Goal: Transaction & Acquisition: Purchase product/service

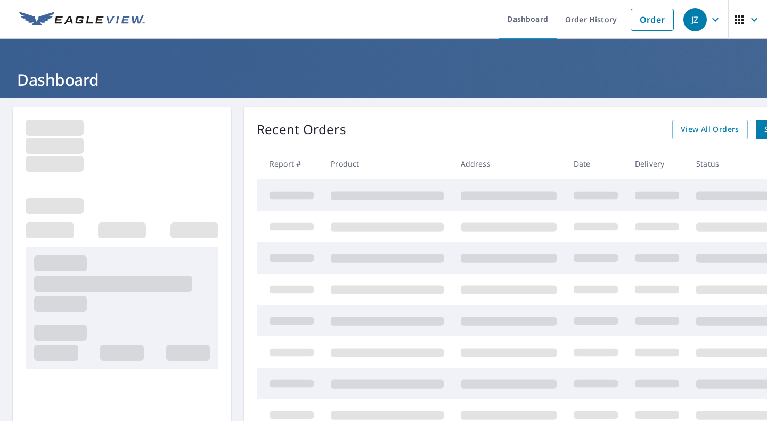
click at [649, 19] on link "Order" at bounding box center [652, 20] width 43 height 22
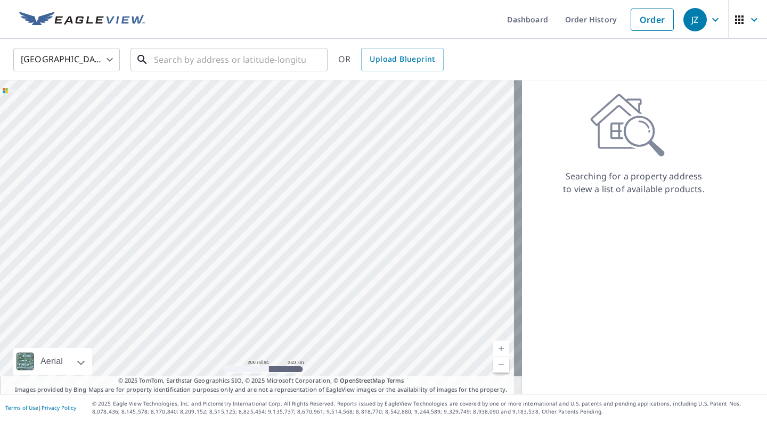
click at [235, 61] on input "text" at bounding box center [230, 60] width 152 height 30
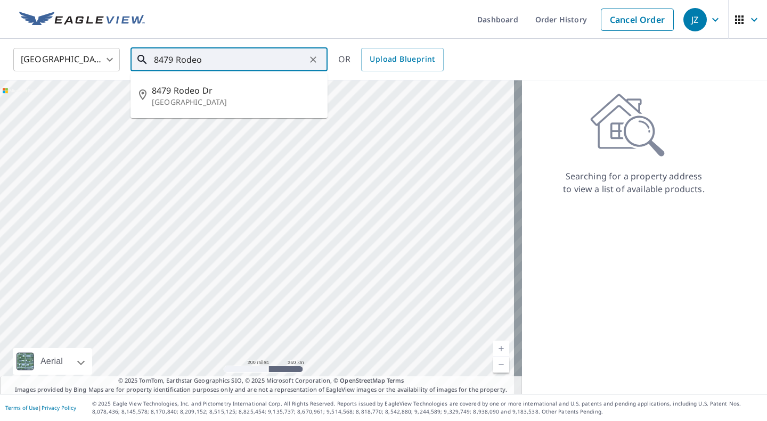
click at [176, 102] on p "[GEOGRAPHIC_DATA]" at bounding box center [235, 102] width 167 height 11
type input "[STREET_ADDRESS][PERSON_NAME]"
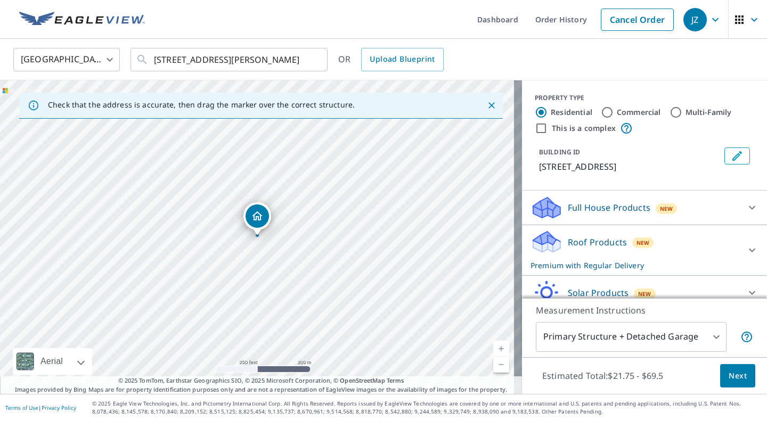
click at [694, 331] on body "JZ JZ Dashboard Order History Cancel Order JZ [GEOGRAPHIC_DATA] [GEOGRAPHIC_DAT…" at bounding box center [383, 210] width 767 height 421
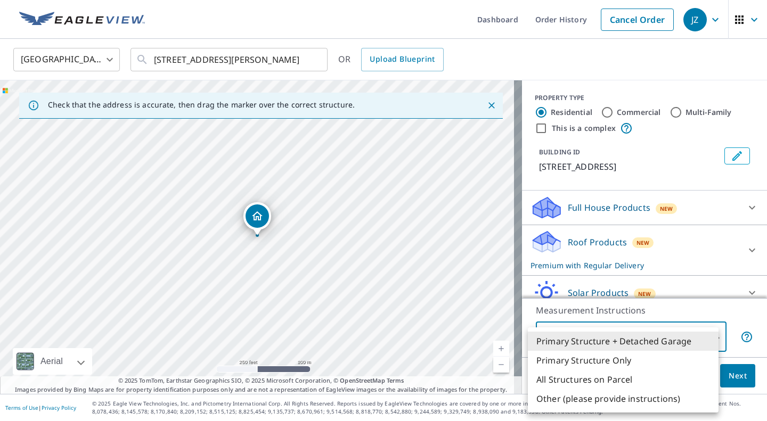
click at [594, 357] on li "Primary Structure Only" at bounding box center [623, 360] width 191 height 19
type input "2"
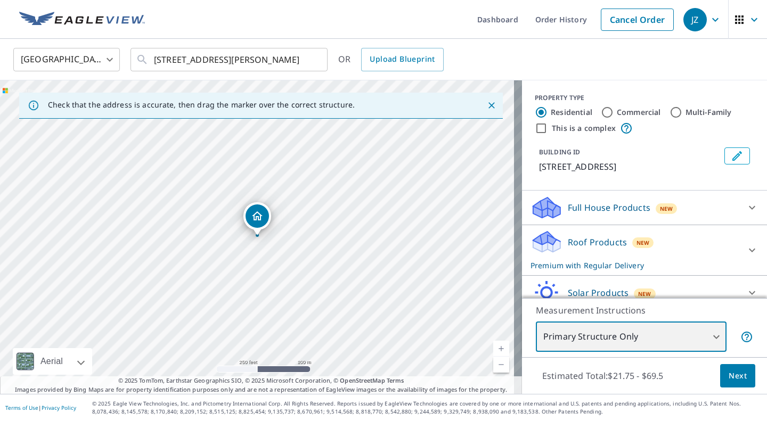
scroll to position [47, 0]
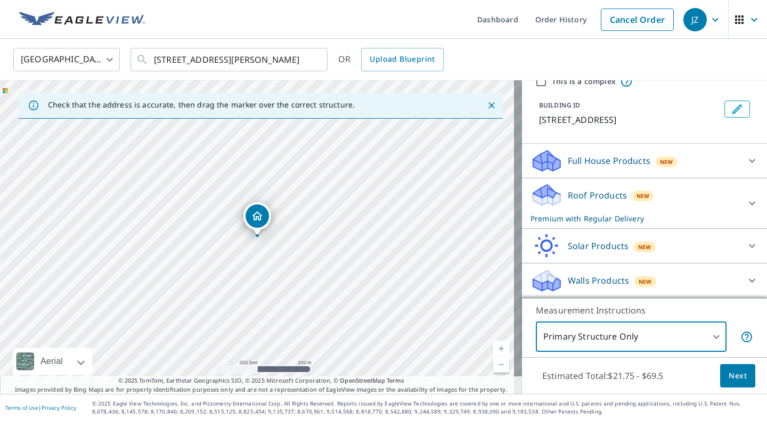
click at [735, 367] on button "Next" at bounding box center [737, 376] width 35 height 24
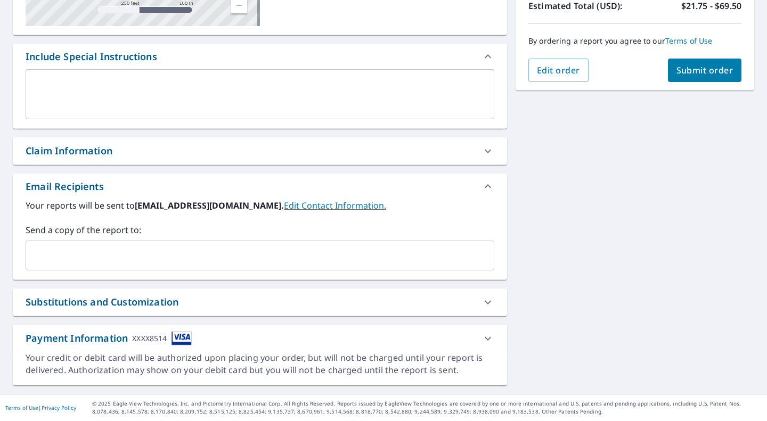
scroll to position [247, 0]
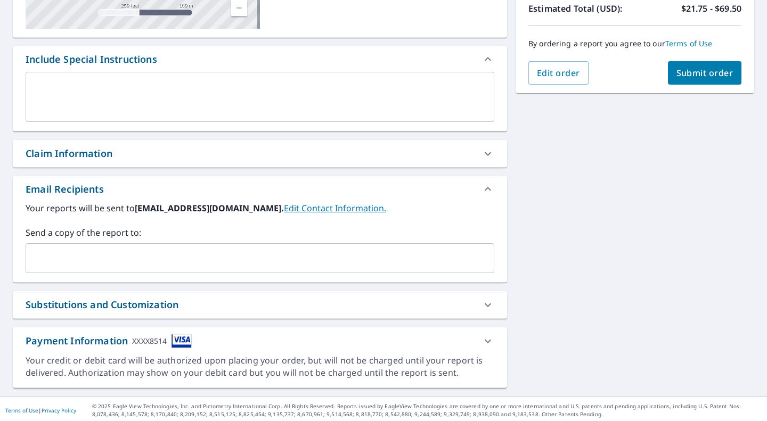
click at [285, 254] on input "text" at bounding box center [251, 258] width 443 height 20
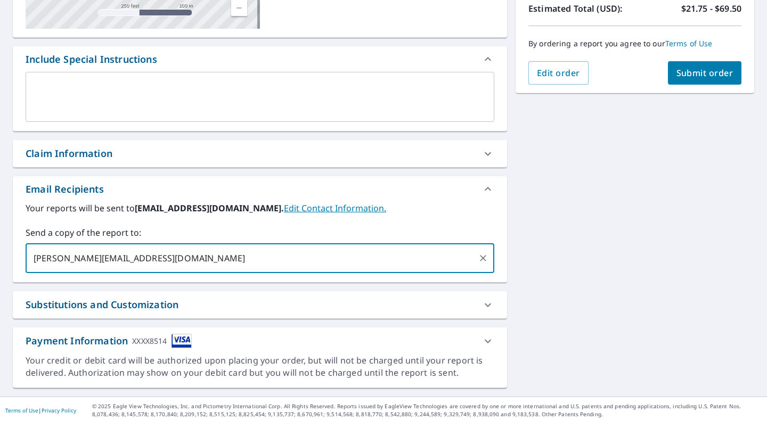
scroll to position [249, 0]
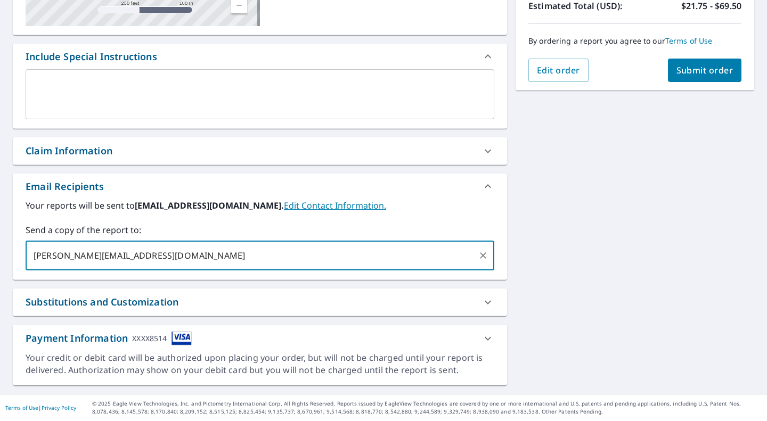
type input "[PERSON_NAME][EMAIL_ADDRESS][DOMAIN_NAME]"
click at [693, 69] on span "Submit order" at bounding box center [705, 70] width 57 height 12
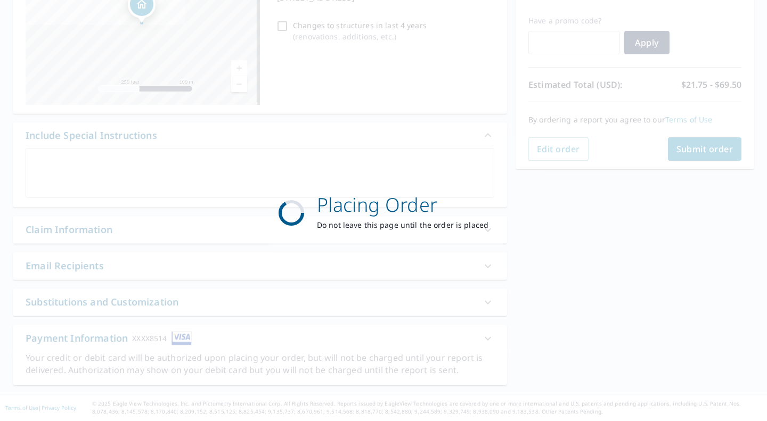
scroll to position [170, 0]
